Goal: Check status: Check status

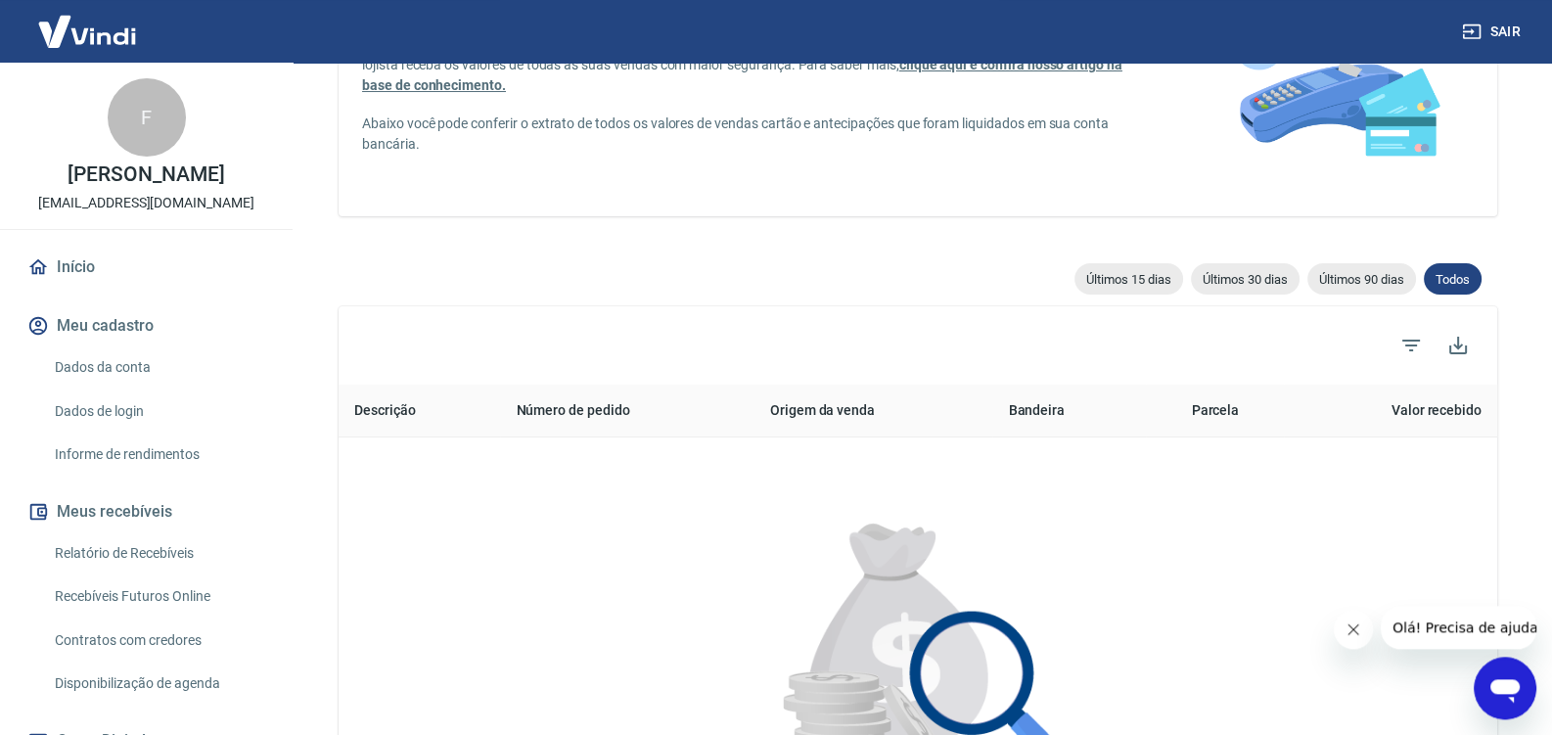
scroll to position [205, 0]
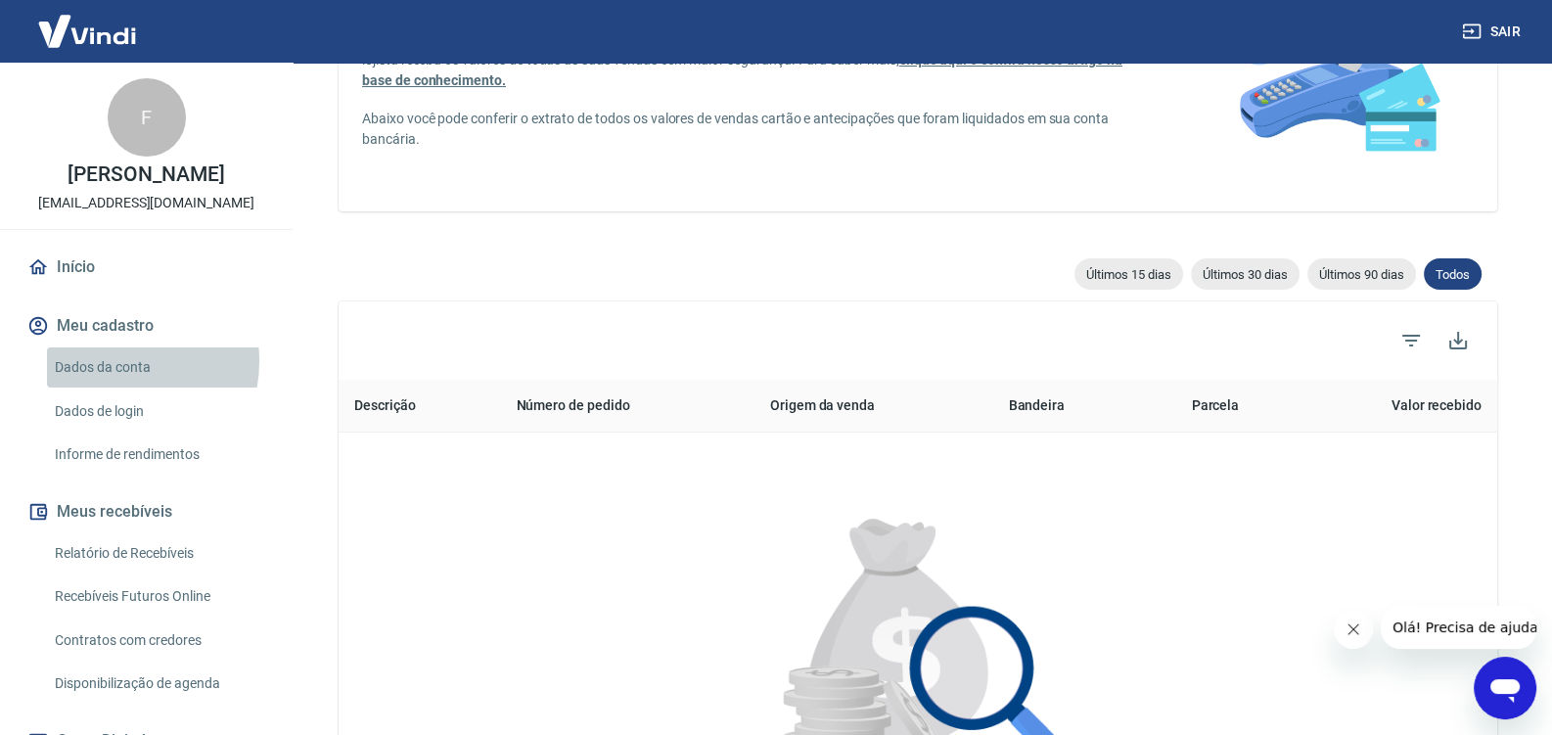
click at [113, 382] on link "Dados da conta" at bounding box center [158, 367] width 222 height 40
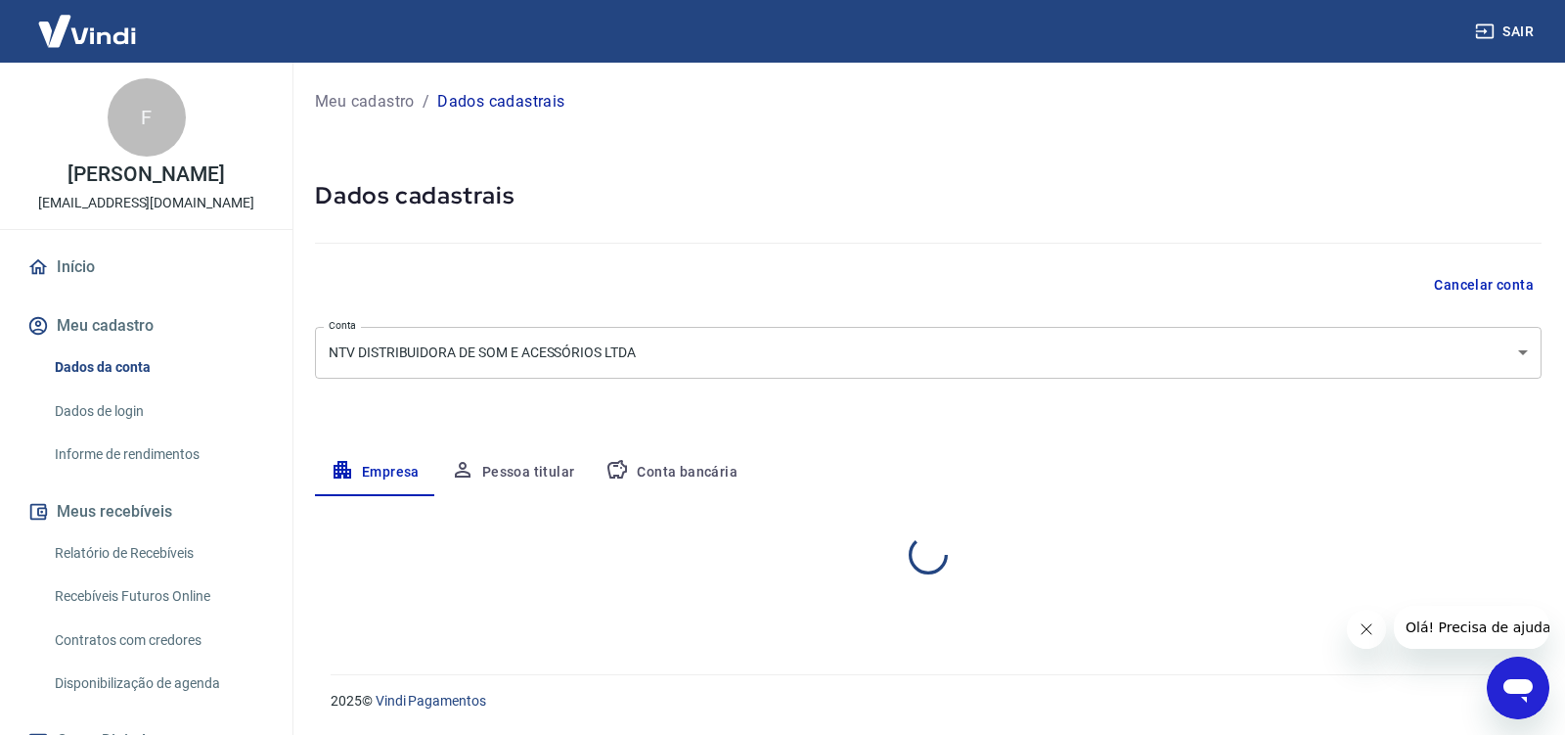
select select "SP"
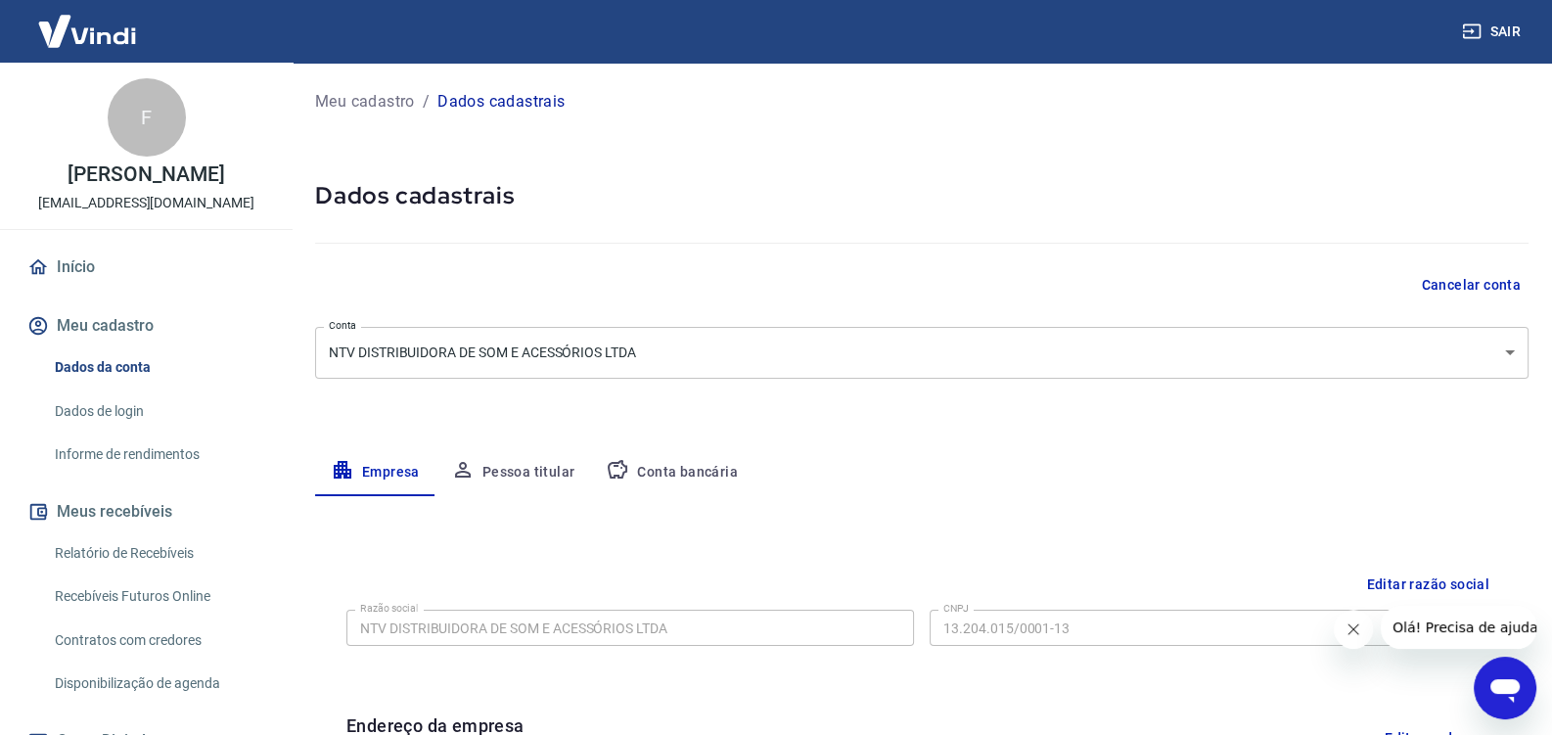
click at [111, 573] on link "Relatório de Recebíveis" at bounding box center [158, 553] width 222 height 40
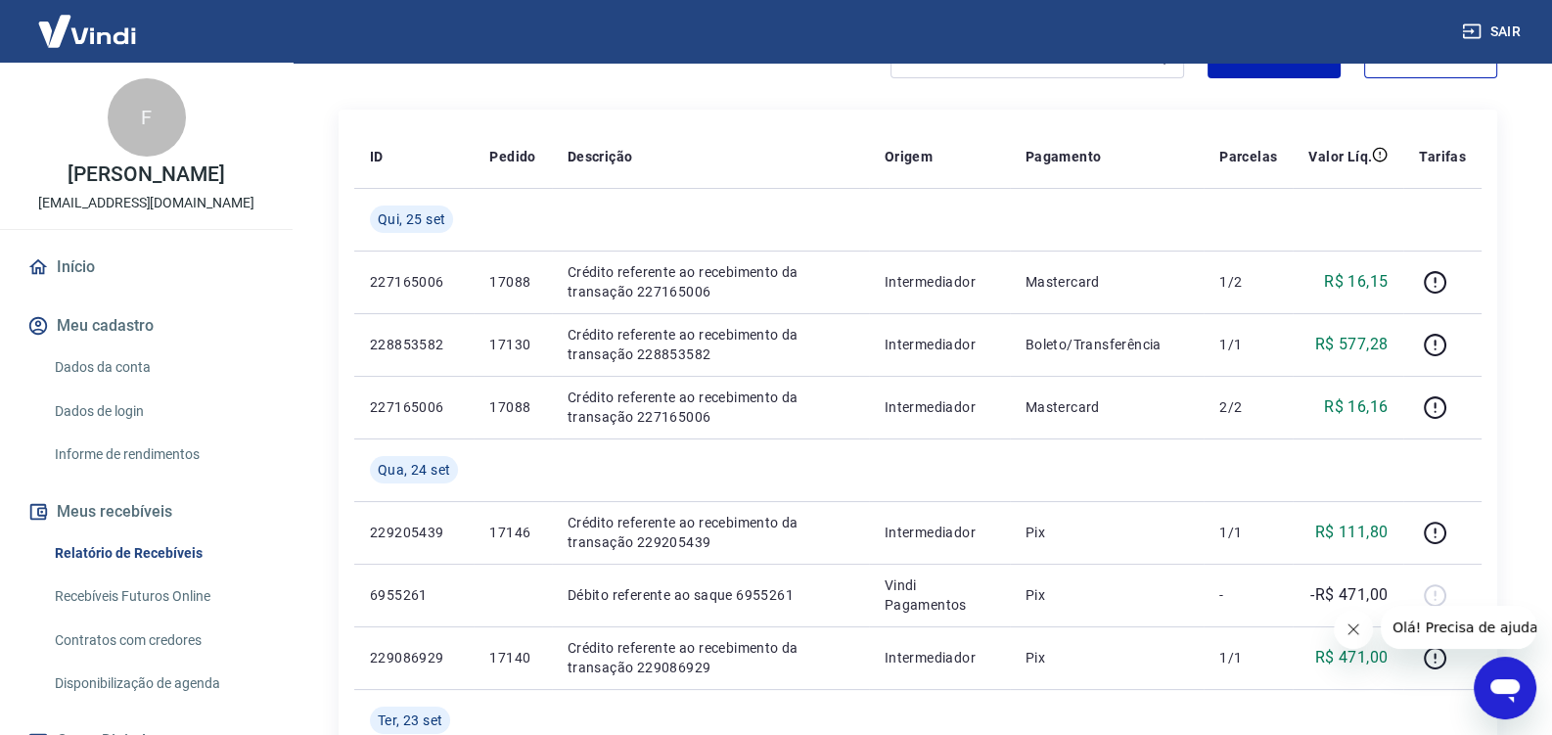
scroll to position [205, 0]
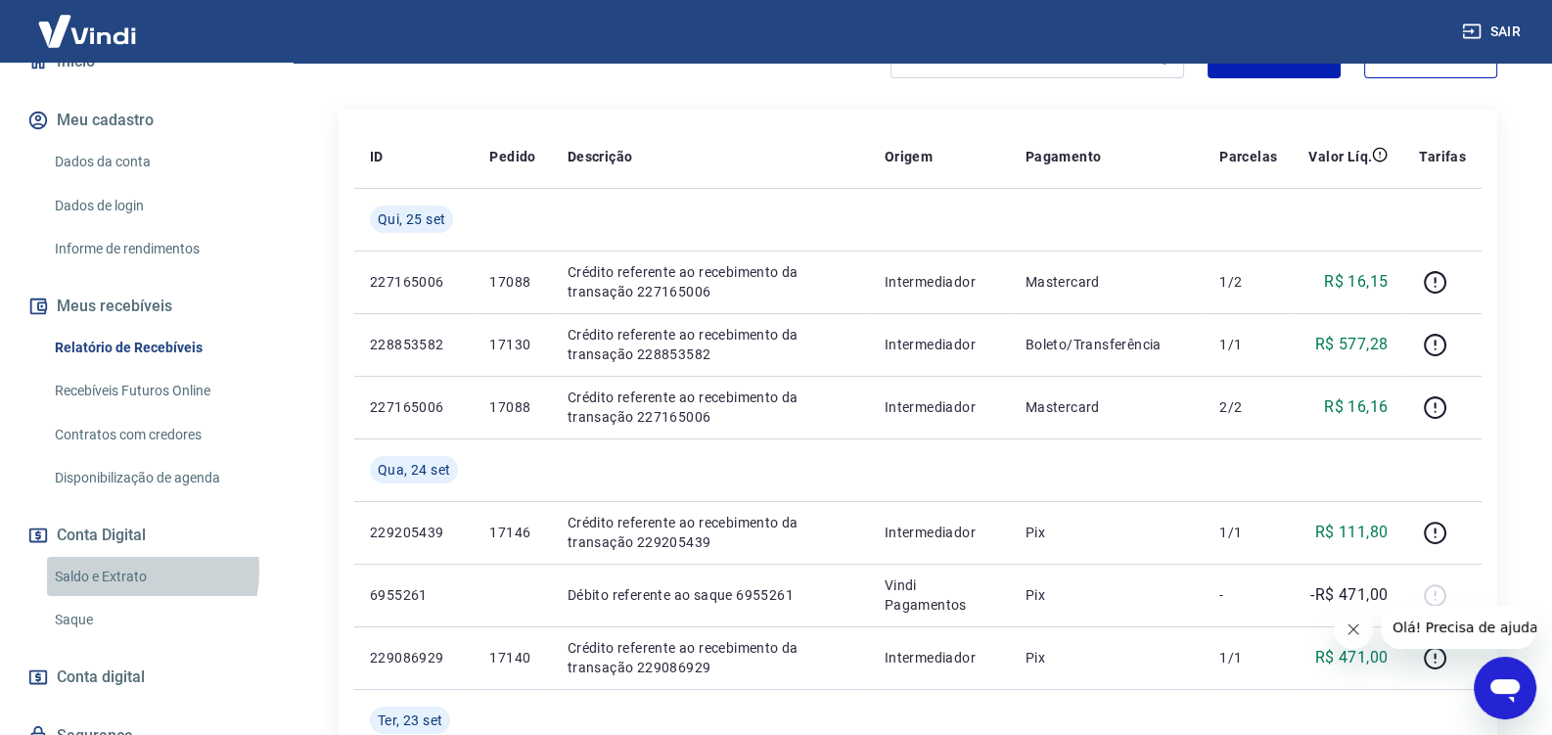
click at [115, 590] on link "Saldo e Extrato" at bounding box center [158, 577] width 222 height 40
